Goal: Navigation & Orientation: Find specific page/section

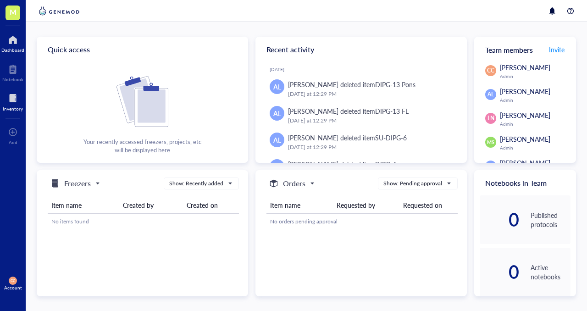
click at [9, 109] on div "Inventory" at bounding box center [13, 109] width 20 height 6
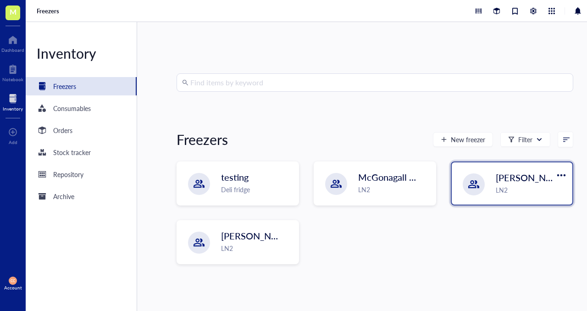
click at [523, 186] on div "LN2" at bounding box center [531, 190] width 71 height 10
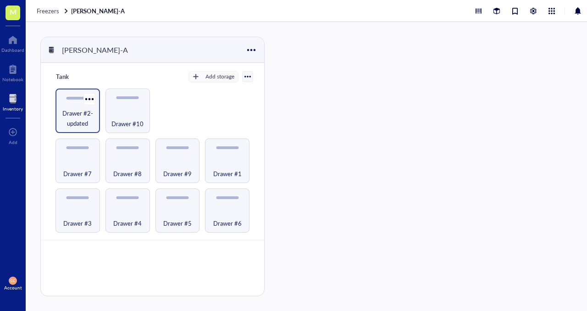
click at [73, 116] on span "Drawer #2-updated" at bounding box center [77, 118] width 35 height 20
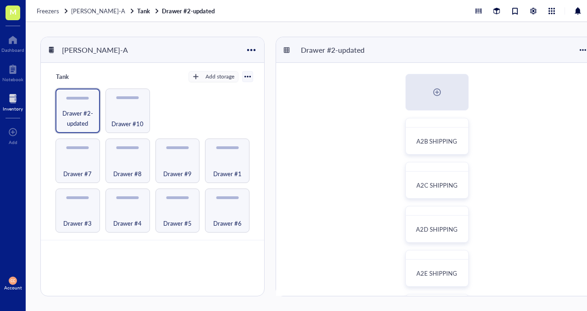
scroll to position [106, 0]
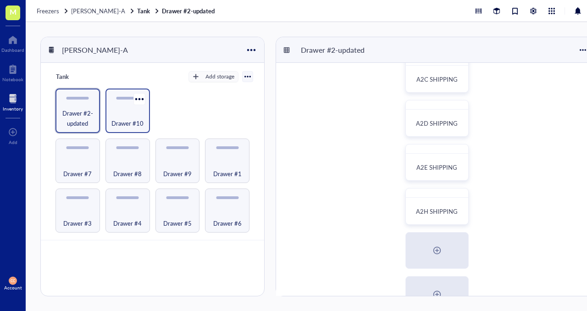
click at [128, 114] on div "Drawer #10" at bounding box center [127, 118] width 35 height 20
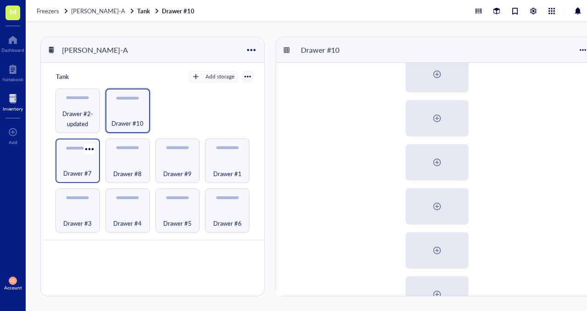
click at [79, 163] on div "Drawer #7" at bounding box center [77, 168] width 35 height 20
click at [134, 168] on span "Drawer #8" at bounding box center [127, 173] width 28 height 10
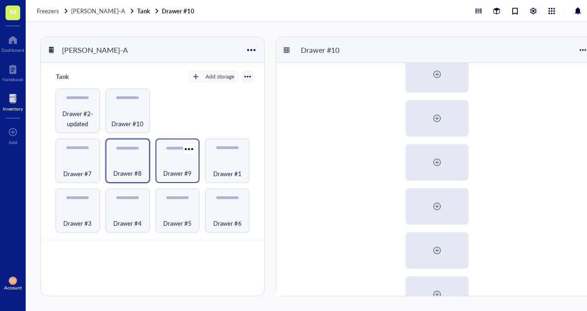
click at [187, 167] on div "Drawer #9" at bounding box center [177, 168] width 35 height 20
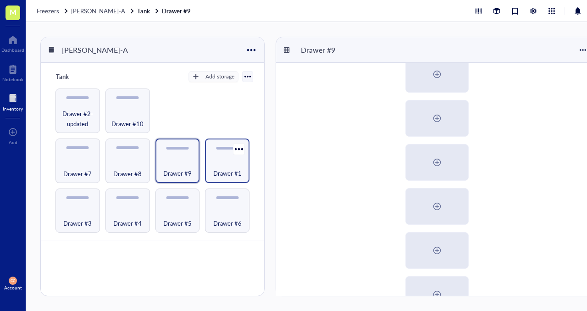
click at [231, 169] on span "Drawer #1" at bounding box center [227, 173] width 28 height 10
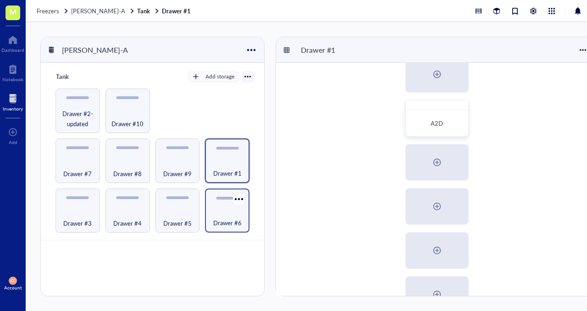
click at [232, 215] on div "Drawer #6" at bounding box center [227, 218] width 35 height 20
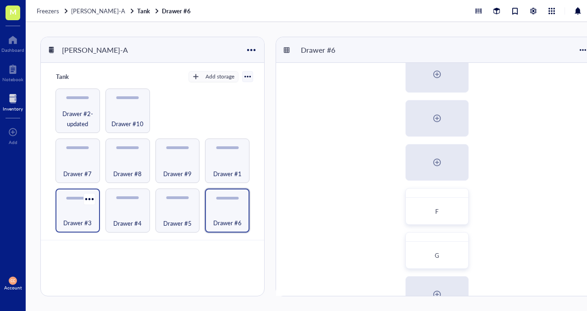
click at [82, 212] on div "Drawer #3" at bounding box center [77, 218] width 35 height 20
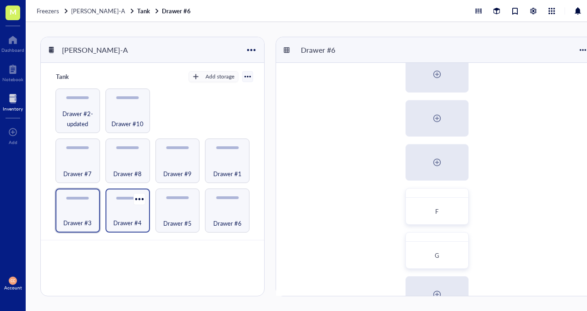
click at [134, 210] on div "Drawer #4" at bounding box center [127, 218] width 35 height 20
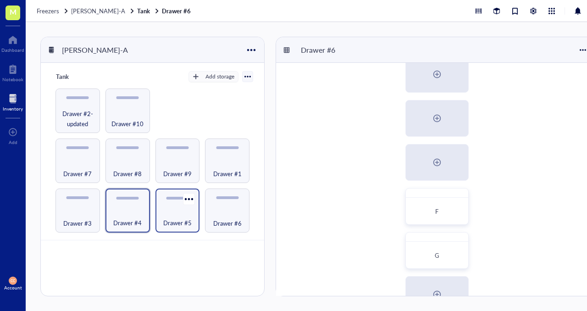
click at [177, 211] on div "Drawer #5" at bounding box center [177, 218] width 35 height 20
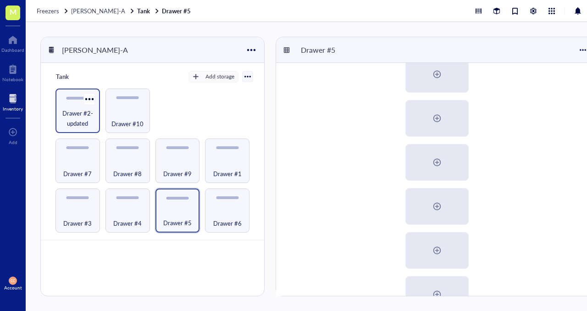
click at [76, 117] on span "Drawer #2-updated" at bounding box center [77, 118] width 35 height 20
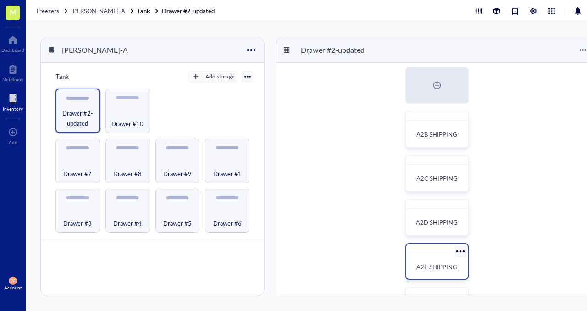
scroll to position [6, 0]
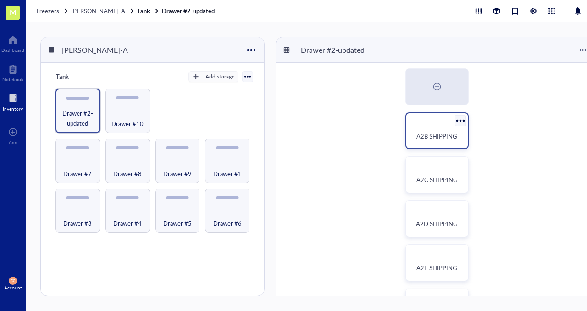
click at [423, 143] on div "A2B SHIPPING" at bounding box center [437, 136] width 54 height 20
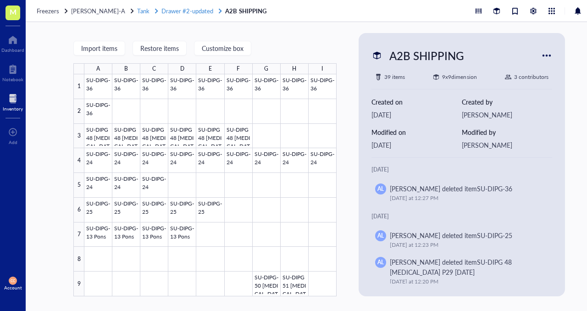
click at [183, 13] on span "Drawer #2-updated" at bounding box center [188, 10] width 52 height 9
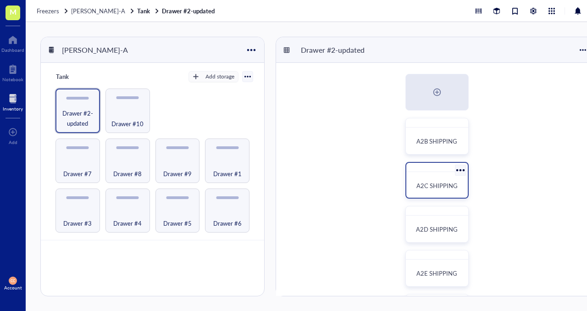
click at [435, 182] on span "A2C SHIPPING" at bounding box center [437, 185] width 41 height 9
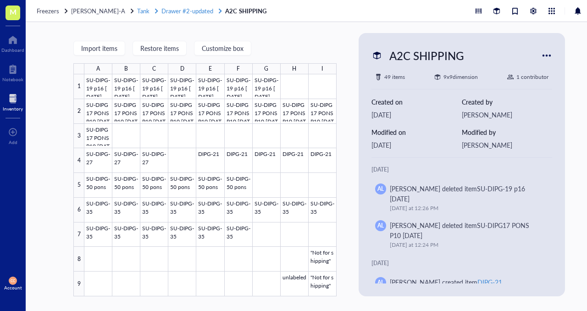
click at [181, 12] on span "Drawer #2-updated" at bounding box center [188, 10] width 52 height 9
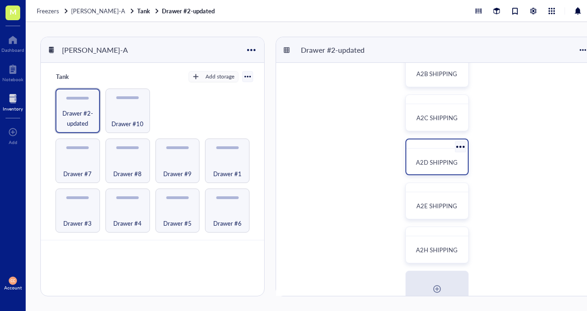
scroll to position [108, 0]
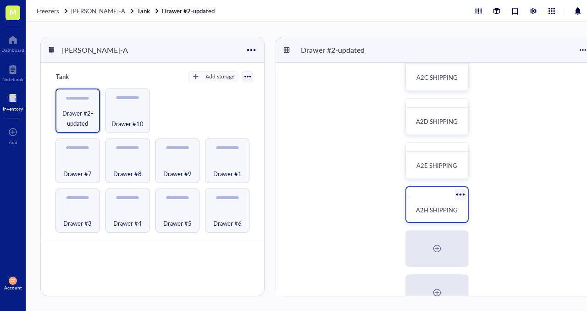
click at [439, 210] on span "A2H SHIPPING" at bounding box center [437, 210] width 42 height 9
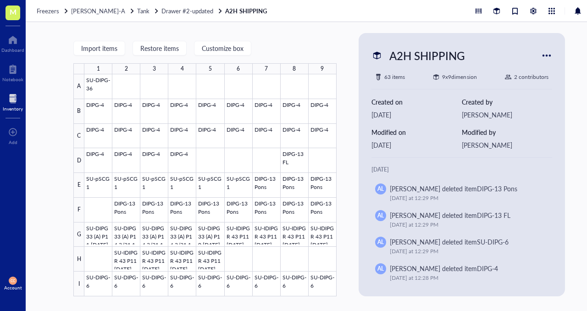
click at [173, 17] on div "Freezers [PERSON_NAME]-A Tank Drawer #2-updated A2H SHIPPING" at bounding box center [319, 11] width 587 height 22
click at [177, 8] on span "Drawer #2-updated" at bounding box center [188, 10] width 52 height 9
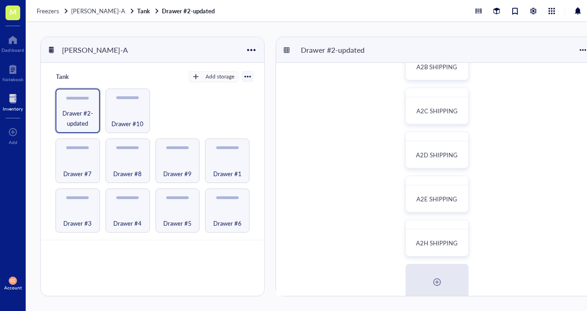
scroll to position [122, 0]
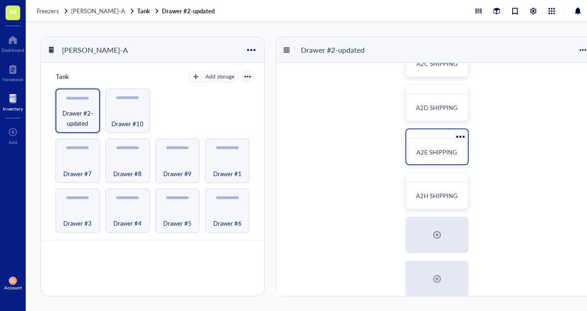
click at [432, 151] on span "A2E SHIPPING" at bounding box center [437, 152] width 41 height 9
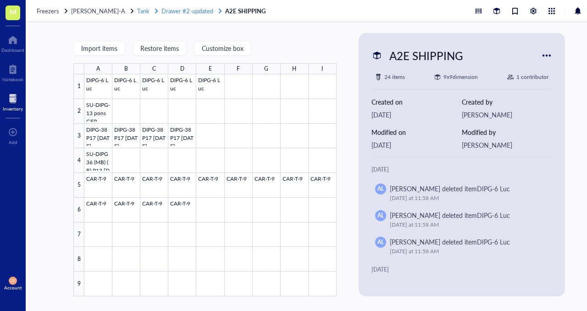
click at [178, 12] on span "Drawer #2-updated" at bounding box center [188, 10] width 52 height 9
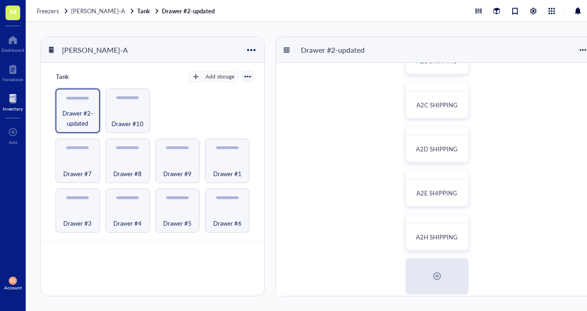
scroll to position [91, 0]
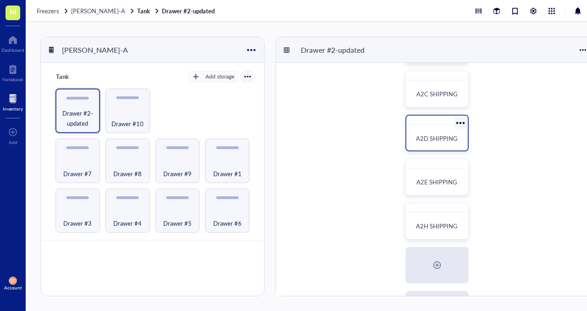
click at [439, 141] on span "A2D SHIPPING" at bounding box center [437, 138] width 42 height 9
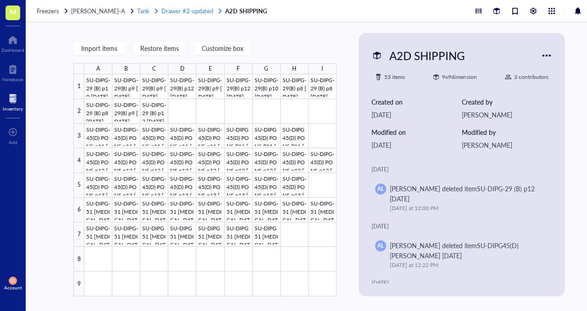
click at [170, 12] on span "Drawer #2-updated" at bounding box center [188, 10] width 52 height 9
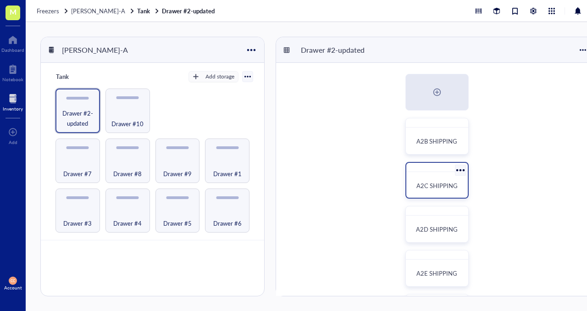
click at [442, 178] on div "A2C SHIPPING" at bounding box center [437, 186] width 54 height 20
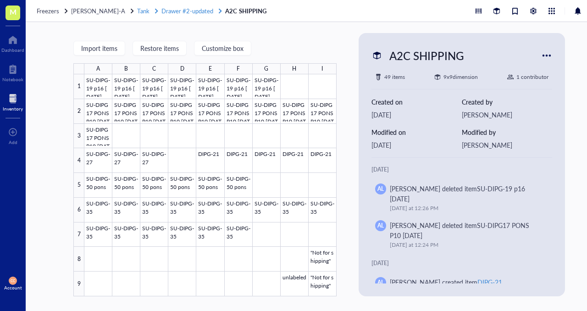
click at [193, 10] on span "Drawer #2-updated" at bounding box center [188, 10] width 52 height 9
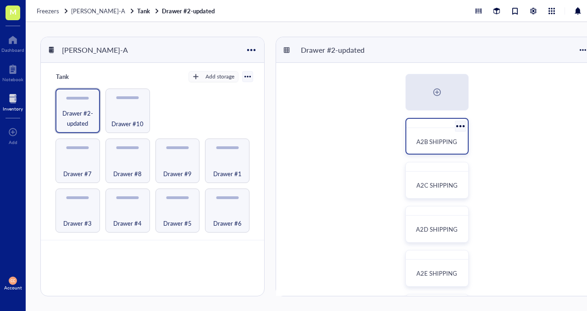
click at [442, 144] on span "A2B SHIPPING" at bounding box center [437, 141] width 41 height 9
